Goal: Information Seeking & Learning: Learn about a topic

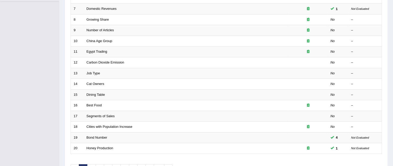
scroll to position [155, 0]
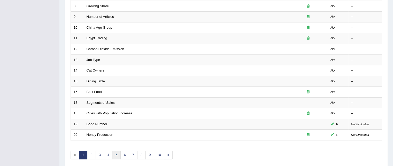
click at [117, 154] on link "5" at bounding box center [116, 155] width 9 height 9
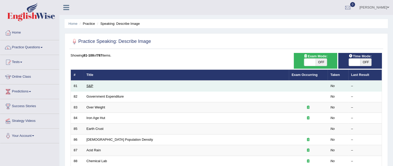
click at [90, 86] on link "S&P" at bounding box center [90, 86] width 7 height 4
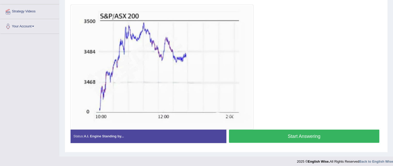
scroll to position [112, 0]
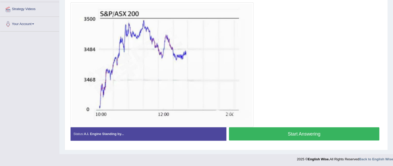
click at [321, 131] on button "Start Answering" at bounding box center [304, 133] width 151 height 13
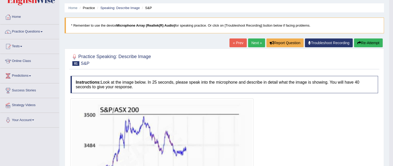
scroll to position [15, 0]
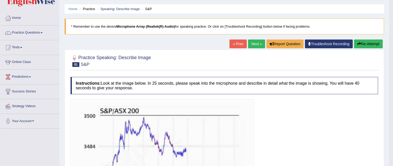
click at [257, 42] on link "Next »" at bounding box center [256, 44] width 17 height 9
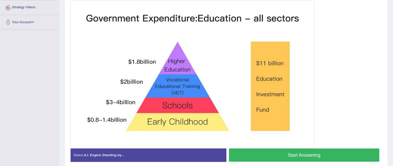
scroll to position [124, 0]
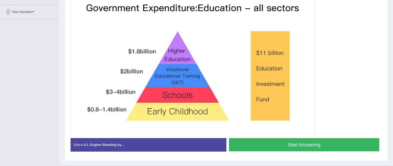
click at [357, 145] on button "Start Answering" at bounding box center [304, 144] width 151 height 13
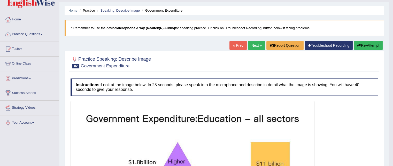
scroll to position [7, 0]
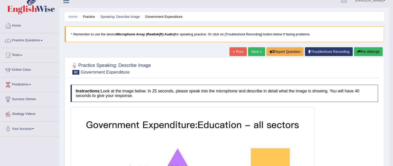
click at [257, 52] on link "Next »" at bounding box center [256, 51] width 17 height 9
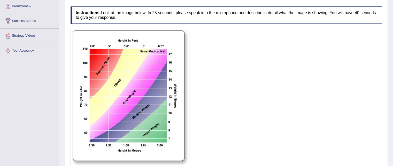
scroll to position [93, 0]
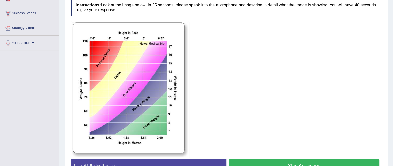
click at [352, 162] on button "Start Answering" at bounding box center [304, 165] width 151 height 13
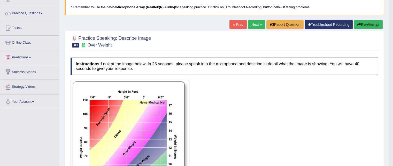
scroll to position [31, 0]
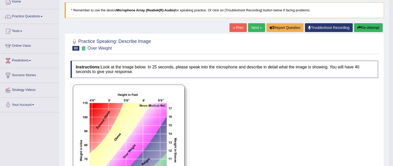
click at [259, 28] on link "Next »" at bounding box center [256, 27] width 17 height 9
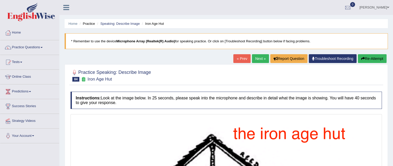
click at [261, 59] on link "Next »" at bounding box center [260, 58] width 17 height 9
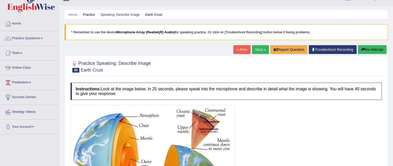
scroll to position [1, 0]
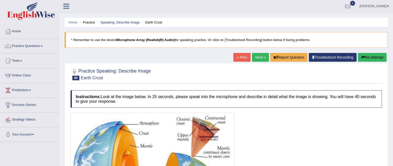
click at [264, 56] on link "Next »" at bounding box center [260, 57] width 17 height 9
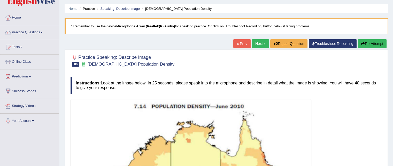
scroll to position [13, 0]
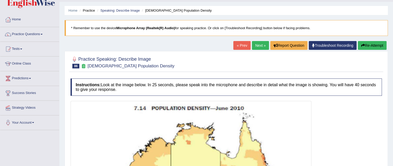
click at [260, 44] on link "Next »" at bounding box center [260, 45] width 17 height 9
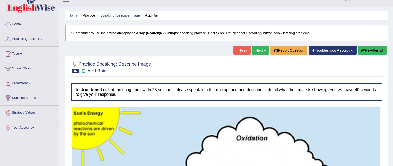
scroll to position [2, 0]
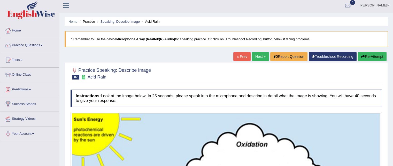
click at [259, 55] on link "Next »" at bounding box center [260, 56] width 17 height 9
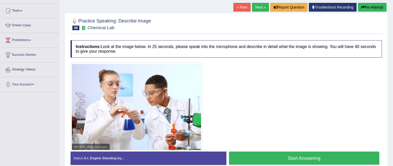
scroll to position [52, 0]
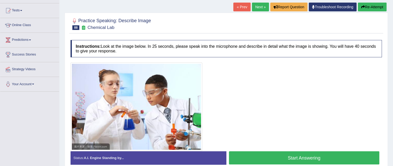
click at [350, 155] on button "Start Answering" at bounding box center [304, 157] width 151 height 13
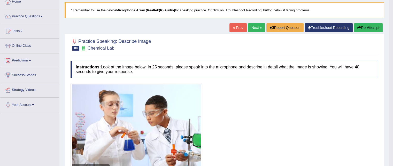
scroll to position [30, 0]
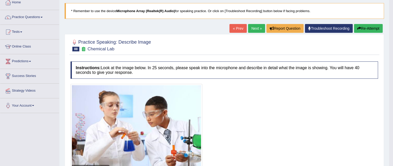
click at [256, 26] on link "Next »" at bounding box center [256, 28] width 17 height 9
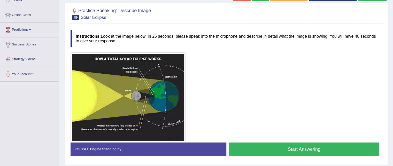
scroll to position [62, 0]
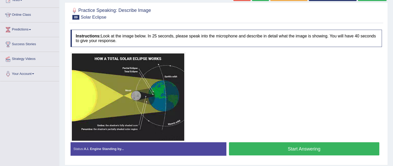
click at [325, 148] on button "Start Answering" at bounding box center [304, 148] width 151 height 13
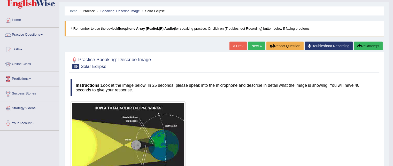
scroll to position [10, 0]
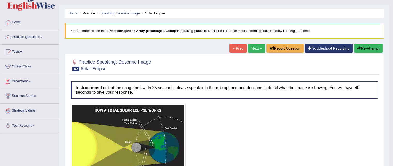
click at [251, 47] on link "Next »" at bounding box center [256, 48] width 17 height 9
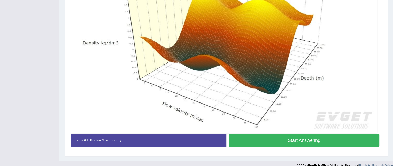
scroll to position [186, 0]
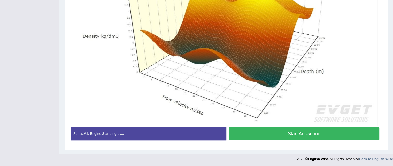
click at [286, 130] on button "Start Answering" at bounding box center [304, 133] width 151 height 13
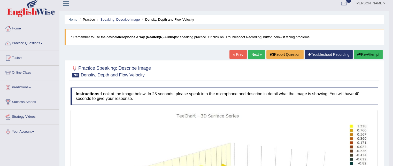
scroll to position [0, 0]
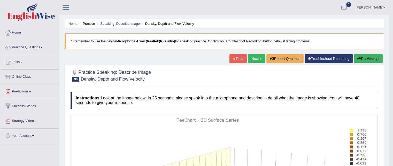
click at [256, 58] on link "Next »" at bounding box center [256, 58] width 17 height 9
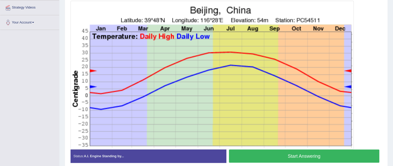
scroll to position [114, 0]
click at [290, 155] on button "Start Answering" at bounding box center [304, 155] width 151 height 13
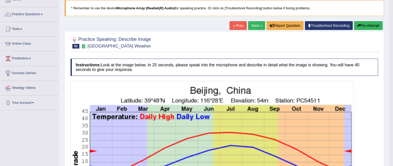
scroll to position [24, 0]
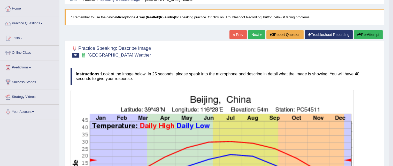
click at [254, 35] on link "Next »" at bounding box center [256, 34] width 17 height 9
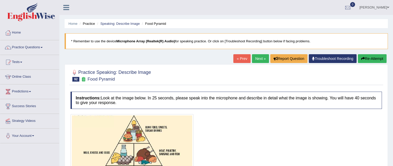
scroll to position [105, 0]
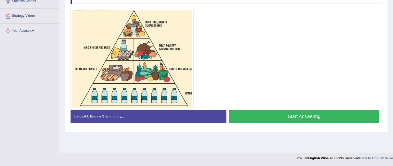
click at [345, 117] on button "Start Answering" at bounding box center [304, 116] width 151 height 13
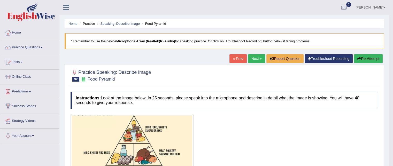
scroll to position [0, 0]
click at [25, 48] on link "Practice Questions" at bounding box center [29, 46] width 59 height 13
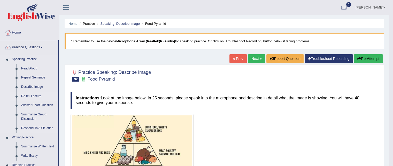
click at [29, 96] on link "Re-tell Lecture" at bounding box center [38, 96] width 39 height 9
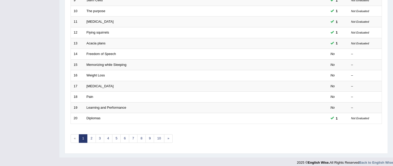
scroll to position [175, 0]
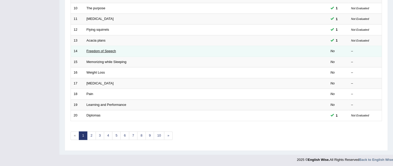
click at [106, 51] on link "Freedom of Speech" at bounding box center [101, 51] width 29 height 4
